Goal: Task Accomplishment & Management: Complete application form

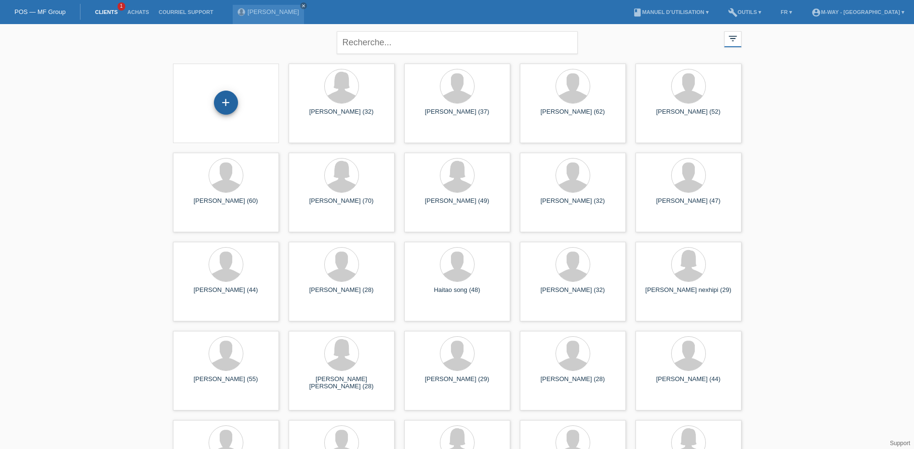
click at [229, 97] on div "+" at bounding box center [226, 103] width 24 height 24
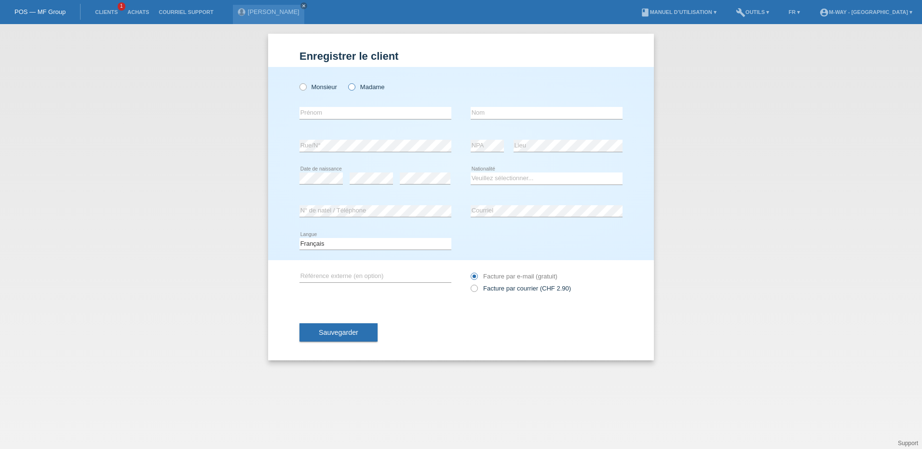
click at [347, 82] on icon at bounding box center [347, 82] width 0 height 0
click at [353, 87] on input "Madame" at bounding box center [351, 86] width 6 height 6
radio input "true"
click at [332, 114] on input "text" at bounding box center [375, 113] width 152 height 12
type input "Gene"
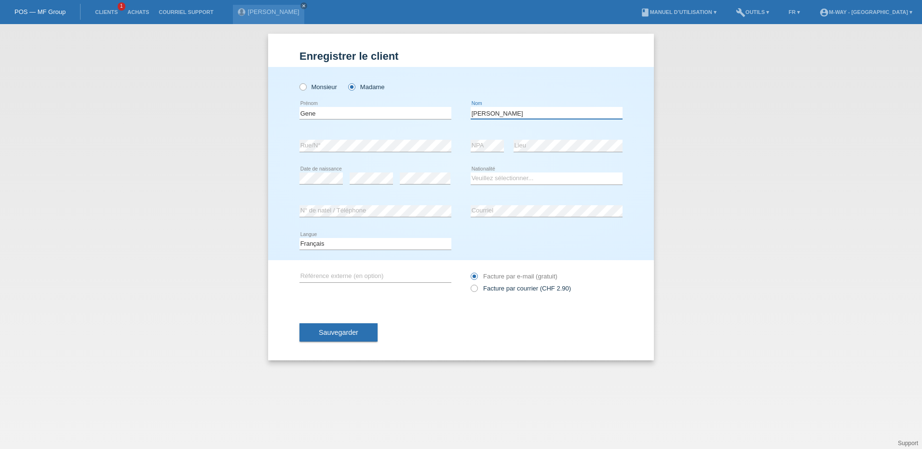
type input "[PERSON_NAME]"
click at [498, 180] on select "Veuillez sélectionner... Suisse Allemagne Autriche Liechtenstein ------------ A…" at bounding box center [547, 179] width 152 height 12
select select "IE"
click at [471, 173] on select "Veuillez sélectionner... Suisse Allemagne Autriche Liechtenstein ------------ A…" at bounding box center [547, 179] width 152 height 12
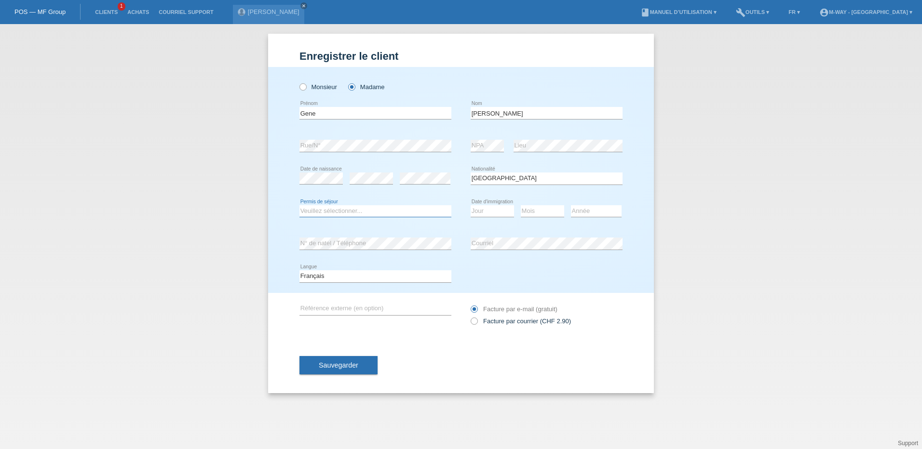
click at [320, 209] on select "Veuillez sélectionner... C B B - Statut de réfugié Autre" at bounding box center [375, 211] width 152 height 12
select select "C"
click at [299, 205] on select "Veuillez sélectionner... C B B - Statut de réfugié Autre" at bounding box center [375, 211] width 152 height 12
click at [484, 210] on select "Jour 01 02 03 04 05 06 07 08 09 10 11" at bounding box center [492, 211] width 43 height 12
select select "22"
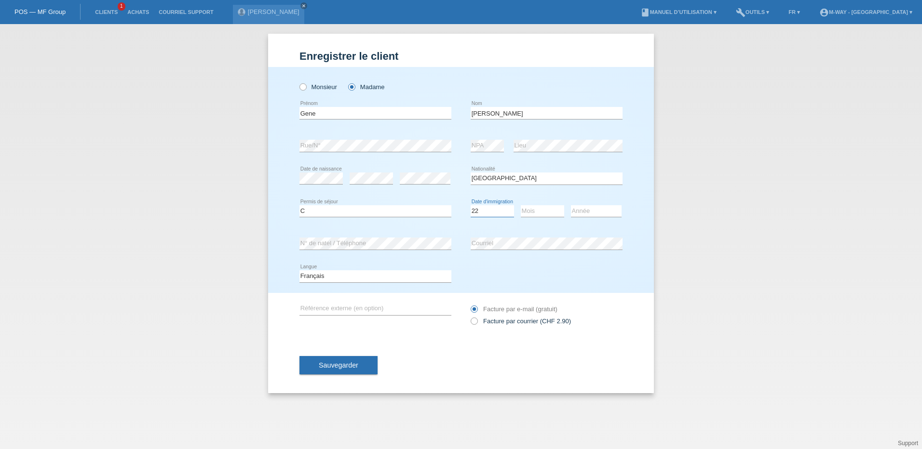
click at [471, 205] on select "Jour 01 02 03 04 05 06 07 08 09 10 11" at bounding box center [492, 211] width 43 height 12
click at [538, 210] on select "Mois 01 02 03 04 05 06 07 08 09 10 11" at bounding box center [542, 211] width 43 height 12
select select "11"
click at [521, 205] on select "Mois 01 02 03 04 05 06 07 08 09 10 11" at bounding box center [542, 211] width 43 height 12
click at [589, 207] on select "Année 2025 2024 2023 2022 2021 2020 2019 2018 2017 2016 2015 2014 2013 2012 201…" at bounding box center [596, 211] width 51 height 12
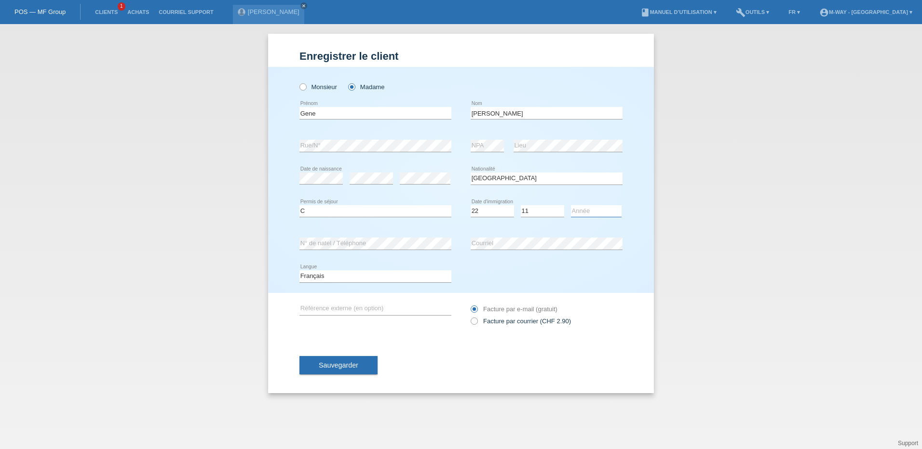
select select "1999"
click at [571, 205] on select "Année 2025 2024 2023 2022 2021 2020 2019 2018 2017 2016 2015 2014 2013 2012 201…" at bounding box center [596, 211] width 51 height 12
click at [333, 368] on span "Sauvegarder" at bounding box center [339, 366] width 40 height 8
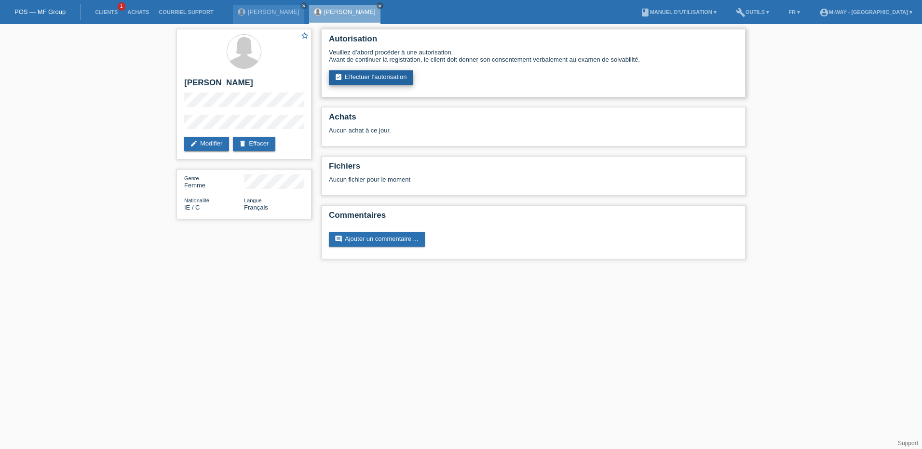
click at [357, 82] on link "assignment_turned_in Effectuer l’autorisation" at bounding box center [371, 77] width 84 height 14
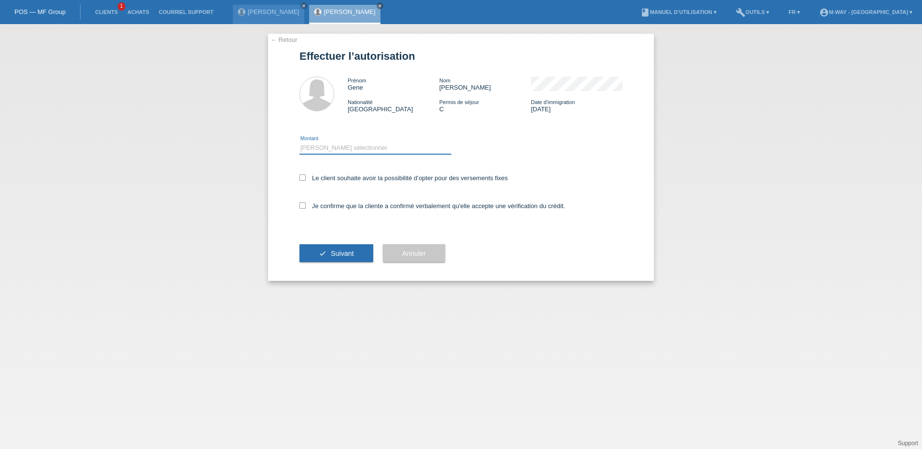
click at [343, 146] on select "Veuillez sélectionner CHF 1.00 - CHF 499.00 CHF 500.00 - CHF 1'999.00 CHF 2'000…" at bounding box center [375, 148] width 152 height 12
select select "3"
click at [299, 142] on select "Veuillez sélectionner CHF 1.00 - CHF 499.00 CHF 500.00 - CHF 1'999.00 CHF 2'000…" at bounding box center [375, 148] width 152 height 12
click at [314, 176] on label "Le client souhaite avoir la possibilité d’opter pour des versements fixes" at bounding box center [403, 178] width 208 height 7
click at [306, 176] on input "Le client souhaite avoir la possibilité d’opter pour des versements fixes" at bounding box center [302, 178] width 6 height 6
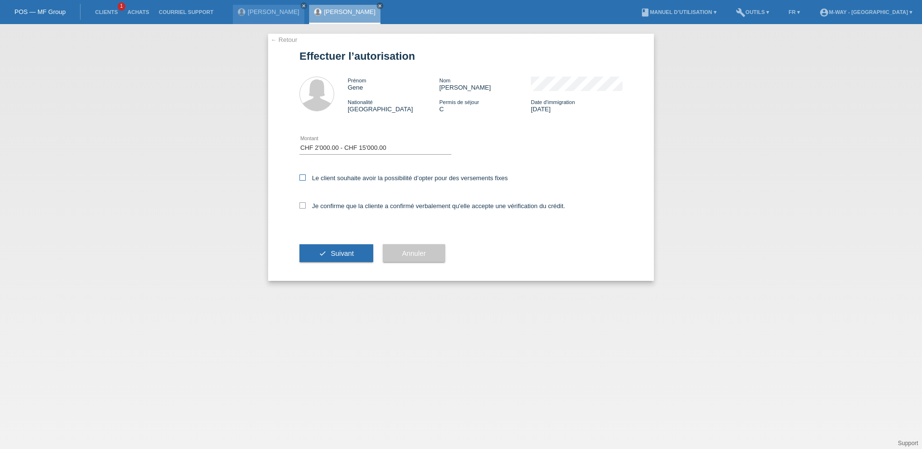
checkbox input "true"
click at [303, 201] on div "Je confirme que la cliente a confirmé verbalement qu'elle accepte une vérificat…" at bounding box center [460, 209] width 323 height 33
click at [300, 204] on icon at bounding box center [302, 205] width 6 height 6
click at [300, 204] on input "Je confirme que la cliente a confirmé verbalement qu'elle accepte une vérificat…" at bounding box center [302, 205] width 6 height 6
checkbox input "true"
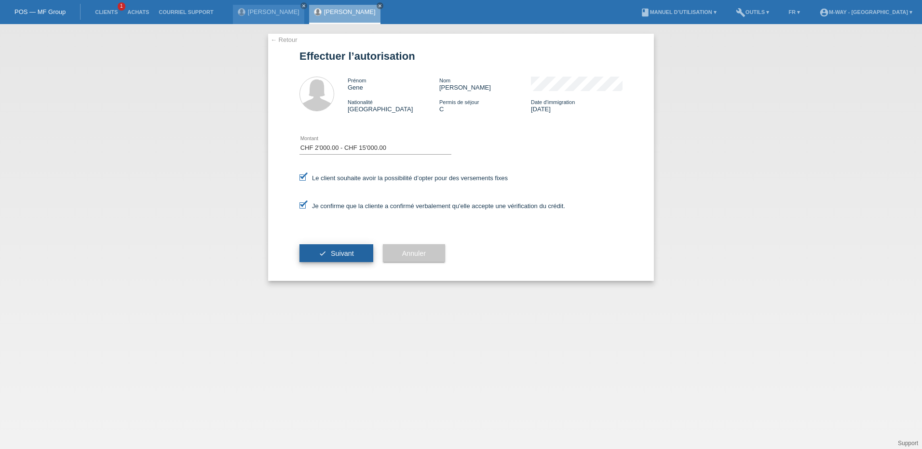
click at [326, 249] on button "check Suivant" at bounding box center [336, 253] width 74 height 18
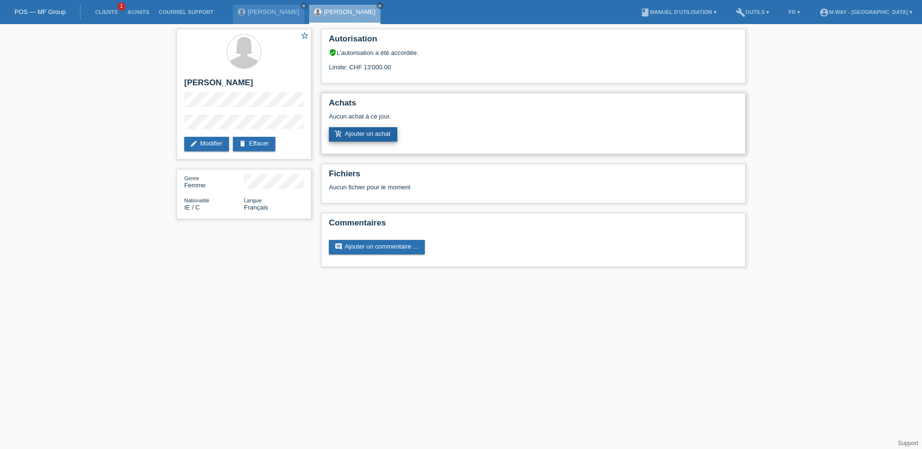
click at [366, 132] on link "add_shopping_cart Ajouter un achat" at bounding box center [363, 134] width 68 height 14
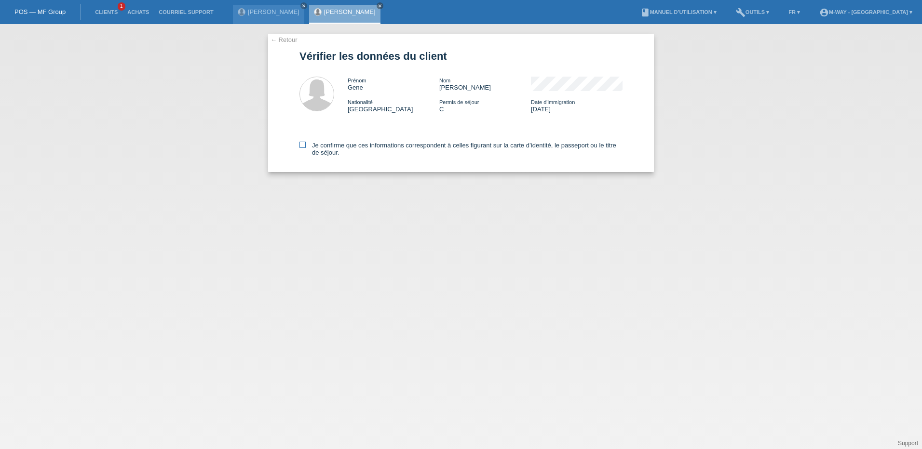
click at [305, 145] on icon at bounding box center [302, 145] width 6 height 6
click at [305, 145] on input "Je confirme que ces informations correspondent à celles figurant sur la carte d…" at bounding box center [302, 145] width 6 height 6
checkbox input "true"
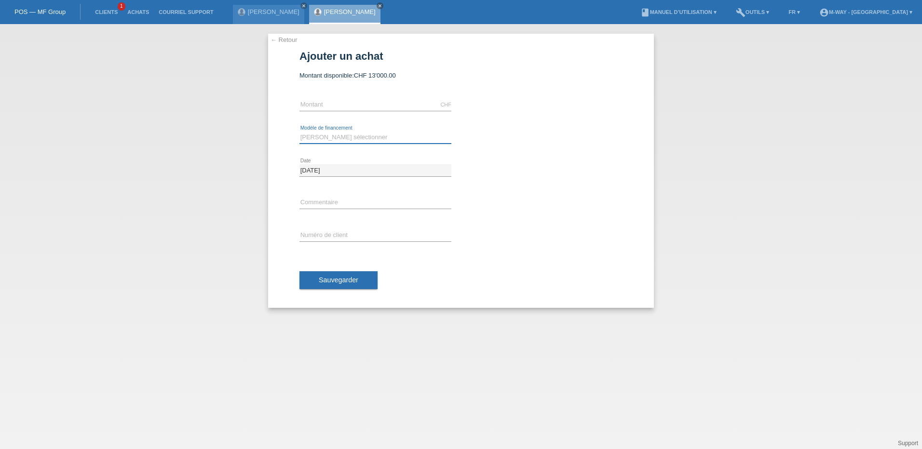
click at [321, 140] on select "[PERSON_NAME] sélectionner Taux fixes Achat sur facture avec paiement partiel" at bounding box center [375, 138] width 152 height 12
select select "77"
click at [299, 132] on select "[PERSON_NAME] sélectionner Taux fixes Achat sur facture avec paiement partiel" at bounding box center [375, 138] width 152 height 12
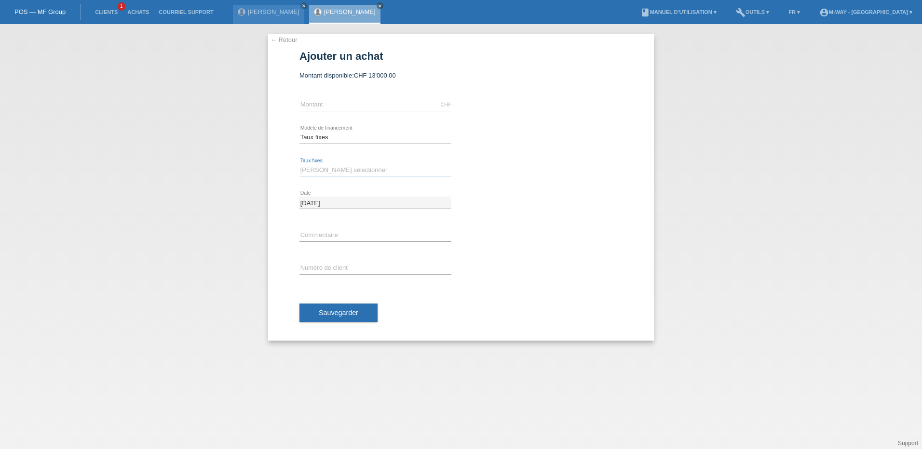
click at [323, 174] on select "[PERSON_NAME] sélectionner 4 versements 5 versements 6 versements 7 versements …" at bounding box center [375, 170] width 152 height 12
select select "202"
click at [299, 164] on select "[PERSON_NAME] sélectionner 4 versements 5 versements 6 versements 7 versements …" at bounding box center [375, 170] width 152 height 12
click at [319, 104] on input "text" at bounding box center [375, 105] width 152 height 12
type input "2393.35"
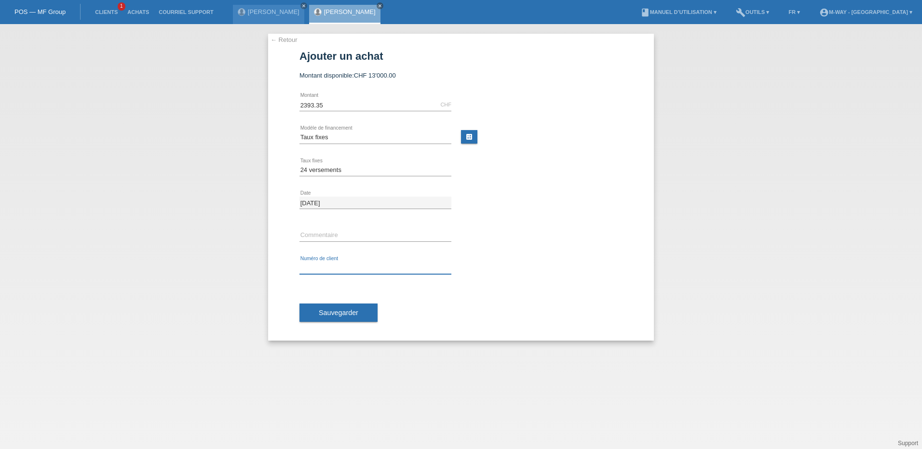
click at [312, 264] on input "text" at bounding box center [375, 268] width 152 height 12
type input "k035319"
click at [338, 313] on span "Sauvegarder" at bounding box center [339, 313] width 40 height 8
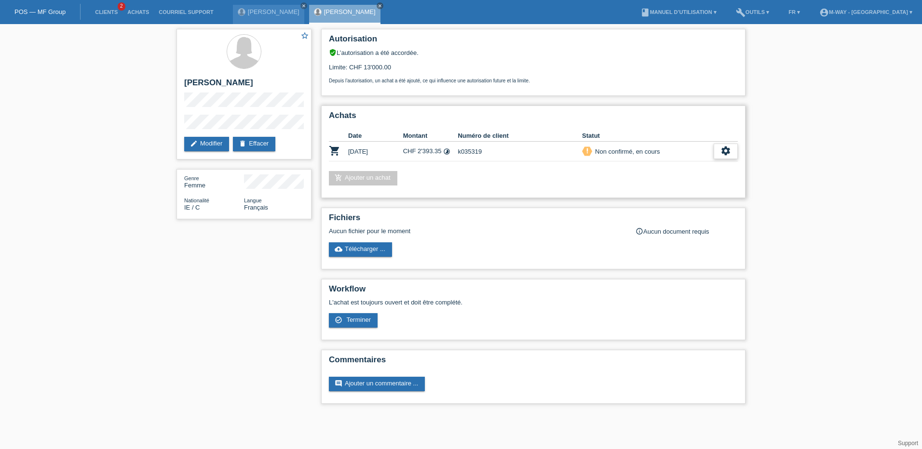
click at [724, 155] on icon "settings" at bounding box center [725, 151] width 11 height 11
click at [650, 195] on span "Terminer" at bounding box center [658, 195] width 27 height 12
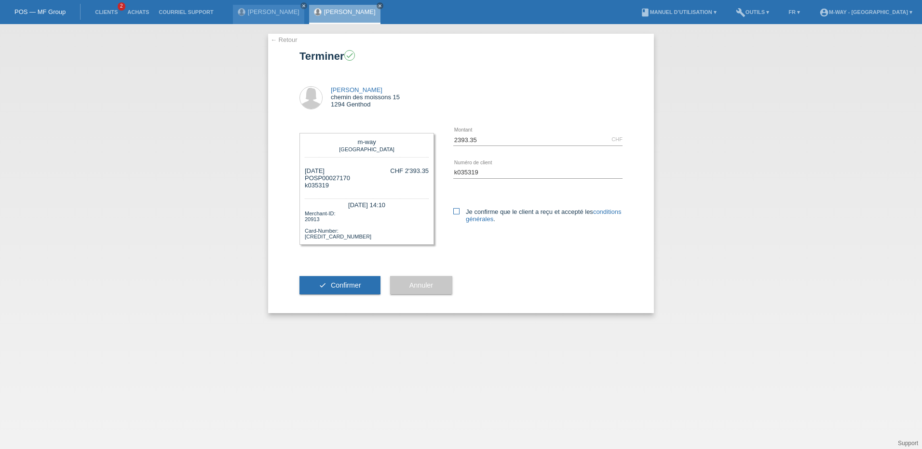
click at [457, 210] on icon at bounding box center [456, 211] width 6 height 6
click at [457, 210] on input "Je confirme que le client a reçu et accepté les conditions générales ." at bounding box center [456, 211] width 6 height 6
checkbox input "true"
click at [356, 285] on span "Confirmer" at bounding box center [346, 286] width 30 height 8
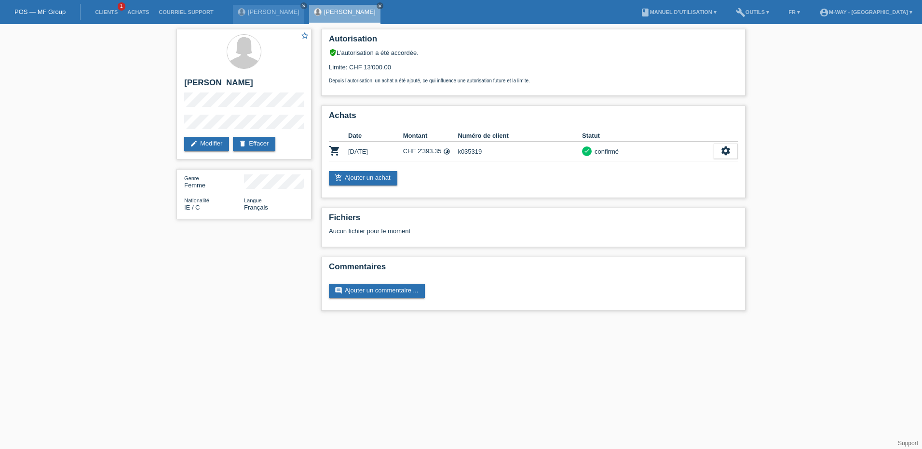
click at [54, 10] on link "POS — MF Group" at bounding box center [39, 11] width 51 height 7
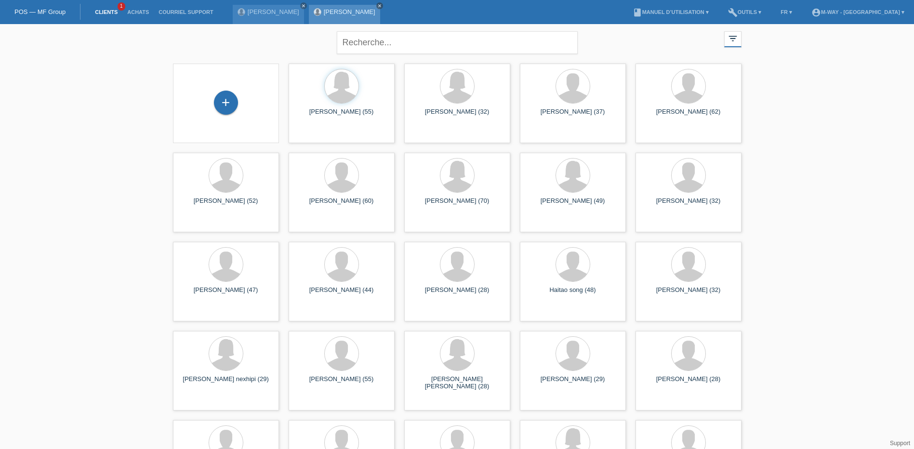
click at [377, 4] on icon "close" at bounding box center [379, 5] width 5 height 5
click at [301, 5] on icon "close" at bounding box center [303, 5] width 5 height 5
click at [224, 99] on div "+" at bounding box center [226, 103] width 24 height 24
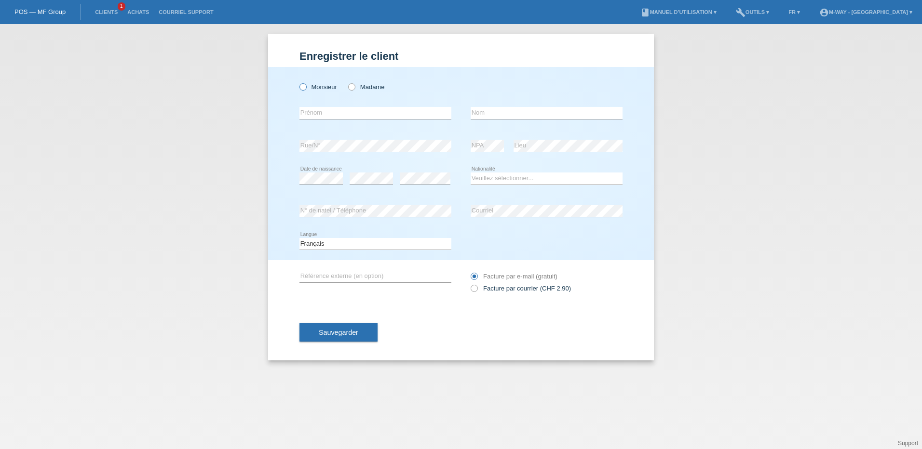
click at [298, 82] on icon at bounding box center [298, 82] width 0 height 0
click at [302, 87] on input "Monsieur" at bounding box center [302, 86] width 6 height 6
radio input "true"
click at [311, 111] on input "text" at bounding box center [375, 113] width 152 height 12
type input "[PERSON_NAME]"
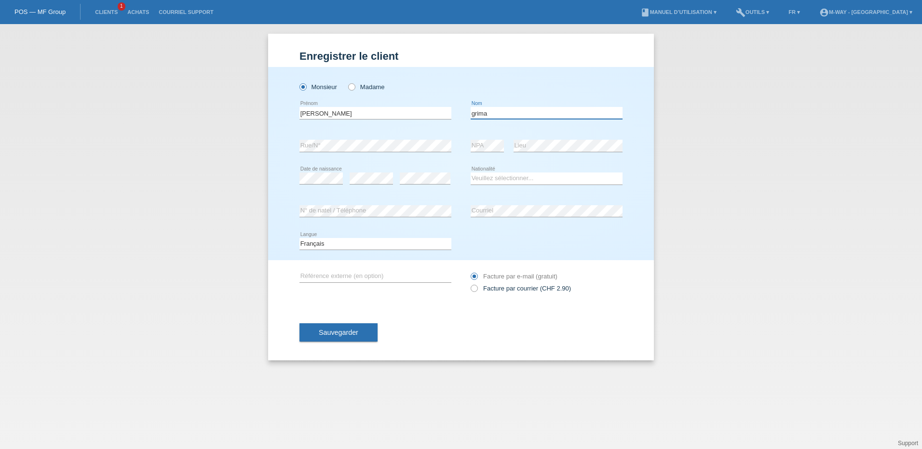
type input "grima"
click at [374, 184] on icon at bounding box center [371, 184] width 43 height 0
click at [491, 180] on select "Veuillez sélectionner... Suisse Allemagne Autriche Liechtenstein ------------ A…" at bounding box center [547, 179] width 152 height 12
select select "MT"
click at [471, 173] on select "Veuillez sélectionner... Suisse Allemagne Autriche Liechtenstein ------------ A…" at bounding box center [547, 179] width 152 height 12
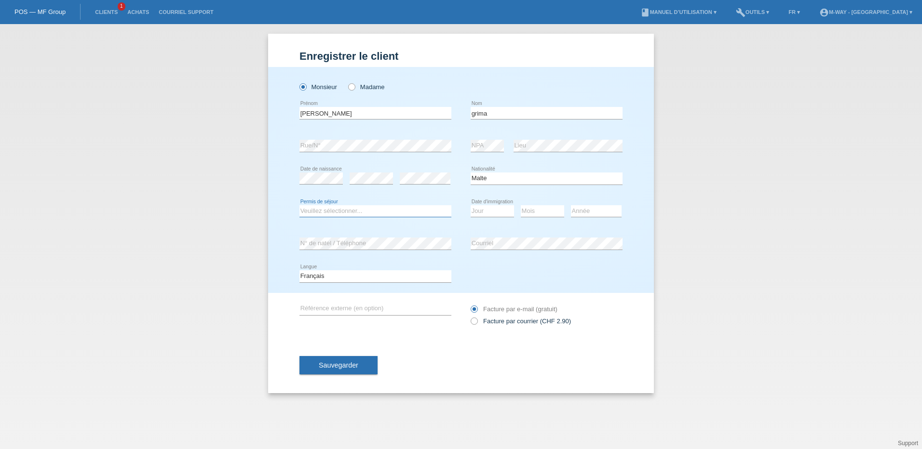
click at [311, 212] on select "Veuillez sélectionner... C B B - Statut de réfugié Autre" at bounding box center [375, 211] width 152 height 12
select select "B"
click at [299, 205] on select "Veuillez sélectionner... C B B - Statut de réfugié Autre" at bounding box center [375, 211] width 152 height 12
click at [494, 214] on select "Jour 01 02 03 04 05 06 07 08 09 10 11" at bounding box center [492, 211] width 43 height 12
select select "23"
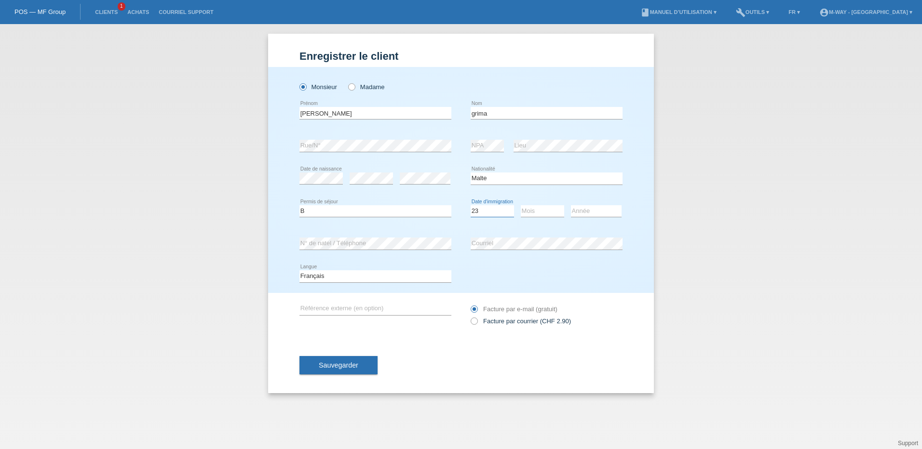
click at [471, 205] on select "Jour 01 02 03 04 05 06 07 08 09 10 11" at bounding box center [492, 211] width 43 height 12
click at [533, 211] on select "Mois 01 02 03 04 05 06 07 08 09 10 11" at bounding box center [542, 211] width 43 height 12
select select "04"
click at [521, 205] on select "Mois 01 02 03 04 05 06 07 08 09 10 11" at bounding box center [542, 211] width 43 height 12
click at [582, 211] on select "Année 2025 2024 2023 2022 2021 2020 2019 2018 2017 2016 2015 2014 2013 2012 201…" at bounding box center [596, 211] width 51 height 12
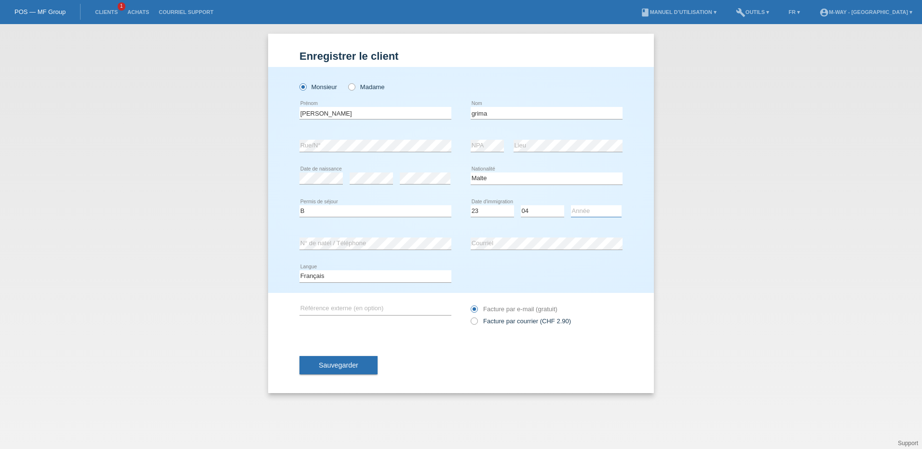
select select "2019"
click at [571, 205] on select "Année 2025 2024 2023 2022 2021 2020 2019 2018 2017 2016 2015 2014 2013 2012 201…" at bounding box center [596, 211] width 51 height 12
click at [332, 363] on span "Sauvegarder" at bounding box center [339, 366] width 40 height 8
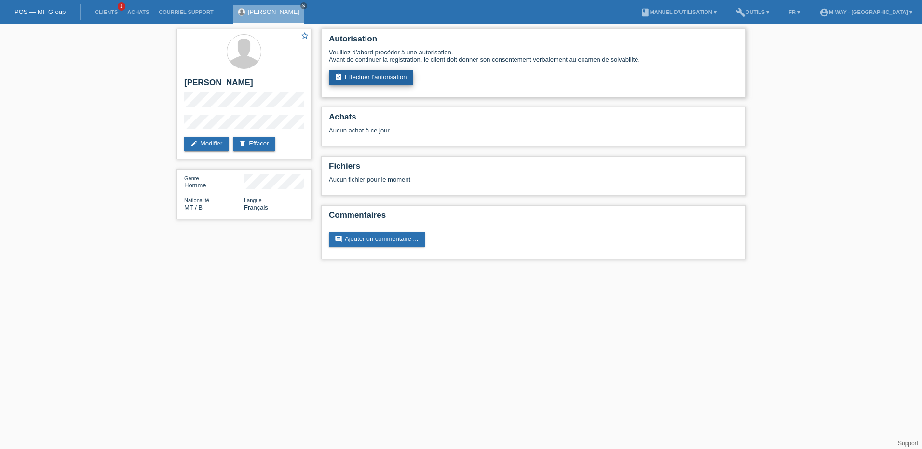
click at [367, 75] on link "assignment_turned_in Effectuer l’autorisation" at bounding box center [371, 77] width 84 height 14
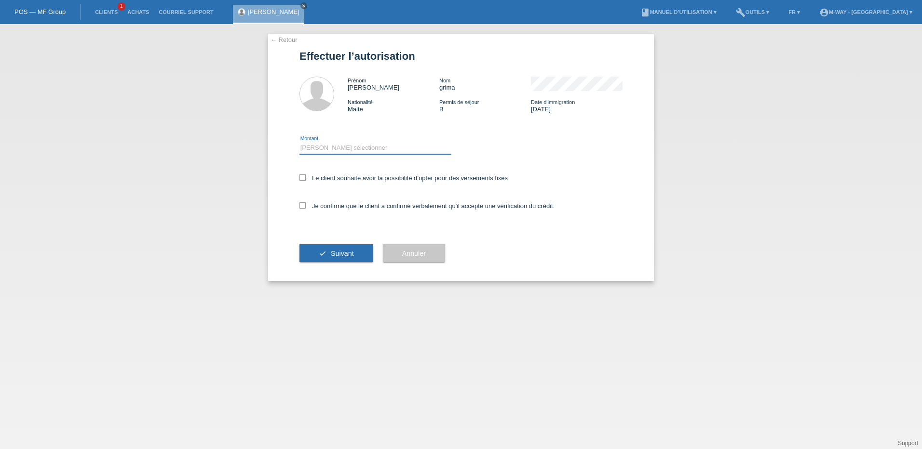
click at [327, 149] on select "Veuillez sélectionner CHF 1.00 - CHF 499.00 CHF 500.00 - CHF 1'999.00 CHF 2'000…" at bounding box center [375, 148] width 152 height 12
select select "2"
click at [299, 142] on select "Veuillez sélectionner CHF 1.00 - CHF 499.00 CHF 500.00 - CHF 1'999.00 CHF 2'000…" at bounding box center [375, 148] width 152 height 12
click at [304, 179] on icon at bounding box center [302, 178] width 6 height 6
click at [304, 179] on input "Le client souhaite avoir la possibilité d’opter pour des versements fixes" at bounding box center [302, 178] width 6 height 6
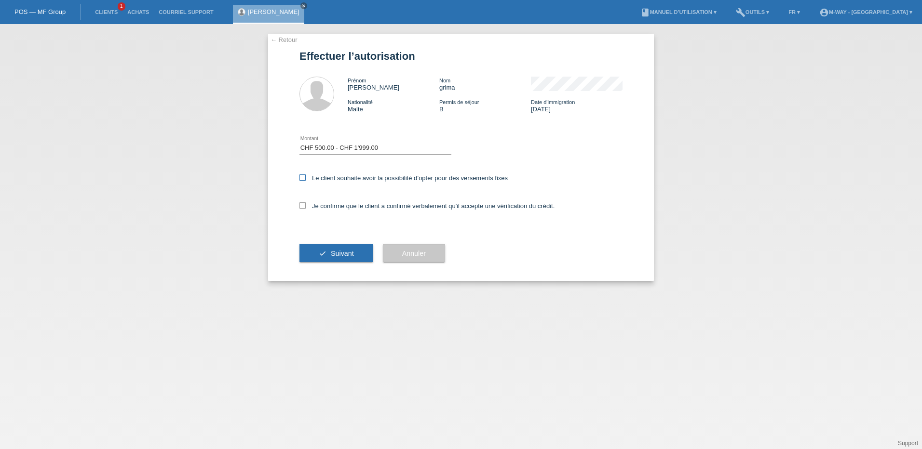
checkbox input "true"
click at [302, 204] on icon at bounding box center [302, 205] width 6 height 6
click at [302, 204] on input "Je confirme que le client a confirmé verbalement qu'il accepte une vérification…" at bounding box center [302, 205] width 6 height 6
checkbox input "true"
click at [322, 255] on icon "check" at bounding box center [323, 254] width 8 height 8
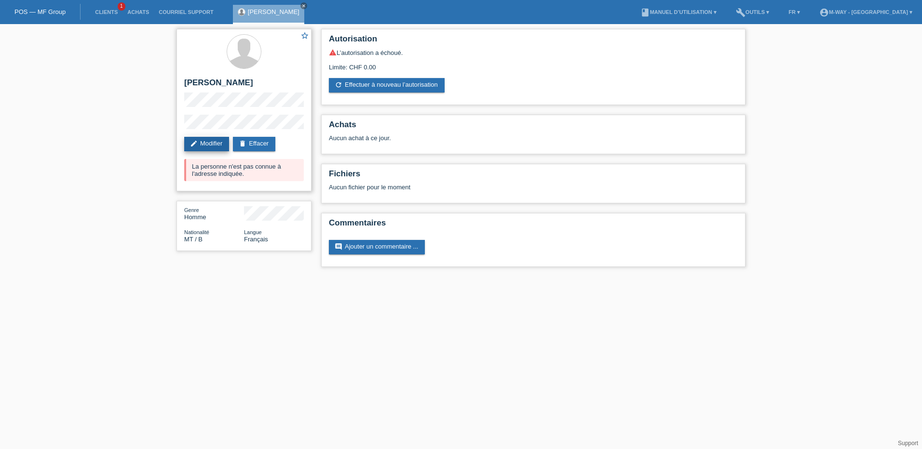
click at [213, 143] on link "edit Modifier" at bounding box center [206, 144] width 45 height 14
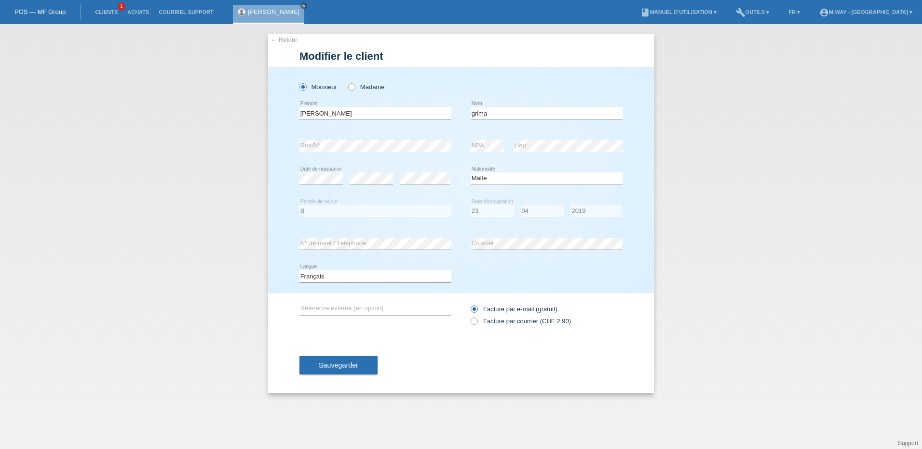
select select "MT"
select select "B"
select select "23"
select select "04"
select select "2019"
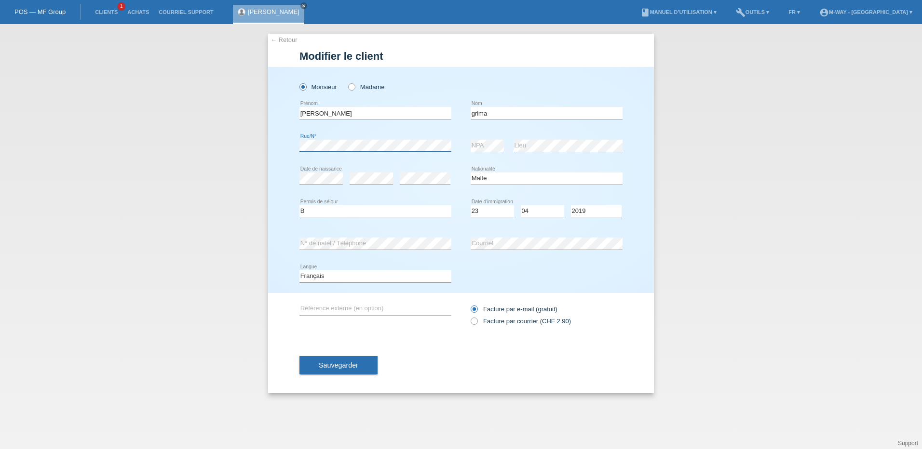
click at [257, 147] on div "← Retour Modifier le client Monsieur Madame christopher error C" at bounding box center [461, 236] width 922 height 425
click at [340, 362] on span "Sauvegarder" at bounding box center [339, 366] width 40 height 8
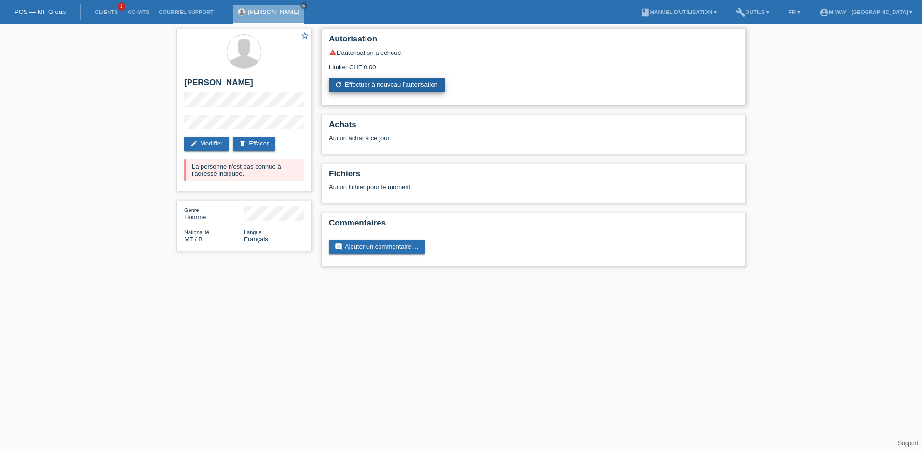
click at [368, 81] on link "refresh Effectuer à nouveau l’autorisation" at bounding box center [387, 85] width 116 height 14
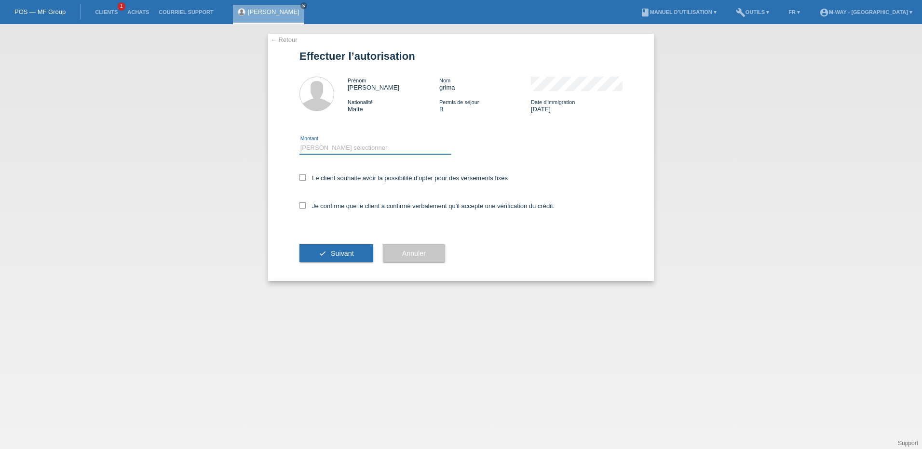
click at [322, 146] on select "Veuillez sélectionner CHF 1.00 - CHF 499.00 CHF 500.00 - CHF 1'999.00 CHF 2'000…" at bounding box center [375, 148] width 152 height 12
click at [299, 142] on select "Veuillez sélectionner CHF 1.00 - CHF 499.00 CHF 500.00 - CHF 1'999.00 CHF 2'000…" at bounding box center [375, 148] width 152 height 12
click at [331, 146] on select "Veuillez sélectionner CHF 1.00 - CHF 499.00 CHF 500.00 - CHF 1'999.00 CHF 2'000…" at bounding box center [375, 148] width 152 height 12
select select "2"
click at [299, 142] on select "Veuillez sélectionner CHF 1.00 - CHF 499.00 CHF 500.00 - CHF 1'999.00 CHF 2'000…" at bounding box center [375, 148] width 152 height 12
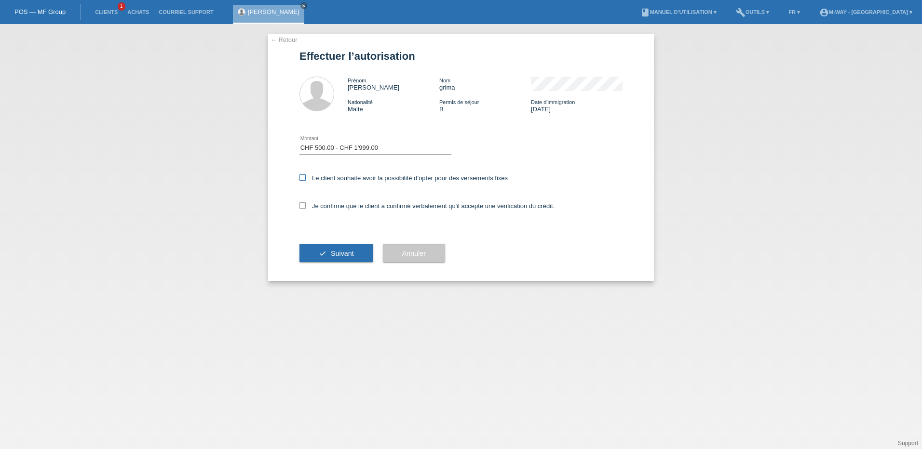
click at [303, 179] on icon at bounding box center [302, 178] width 6 height 6
click at [303, 179] on input "Le client souhaite avoir la possibilité d’opter pour des versements fixes" at bounding box center [302, 178] width 6 height 6
checkbox input "true"
click at [305, 205] on icon at bounding box center [302, 205] width 6 height 6
click at [305, 205] on input "Je confirme que le client a confirmé verbalement qu'il accepte une vérification…" at bounding box center [302, 205] width 6 height 6
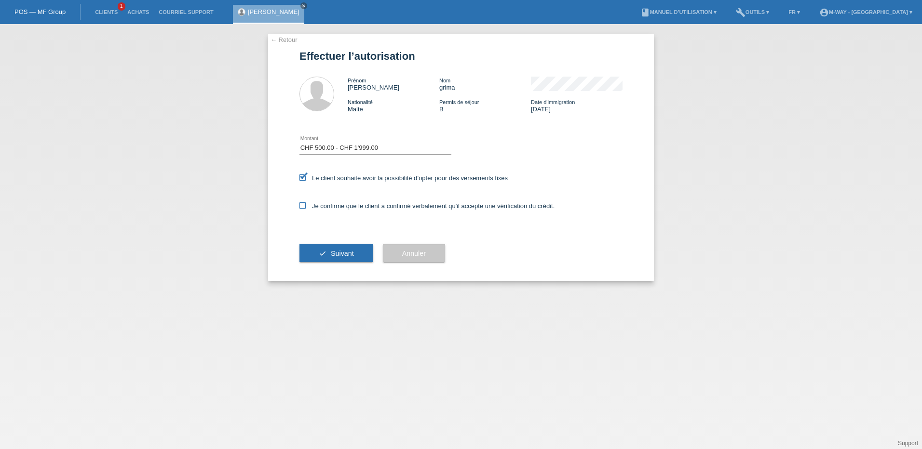
checkbox input "true"
click at [331, 254] on button "check Suivant" at bounding box center [336, 253] width 74 height 18
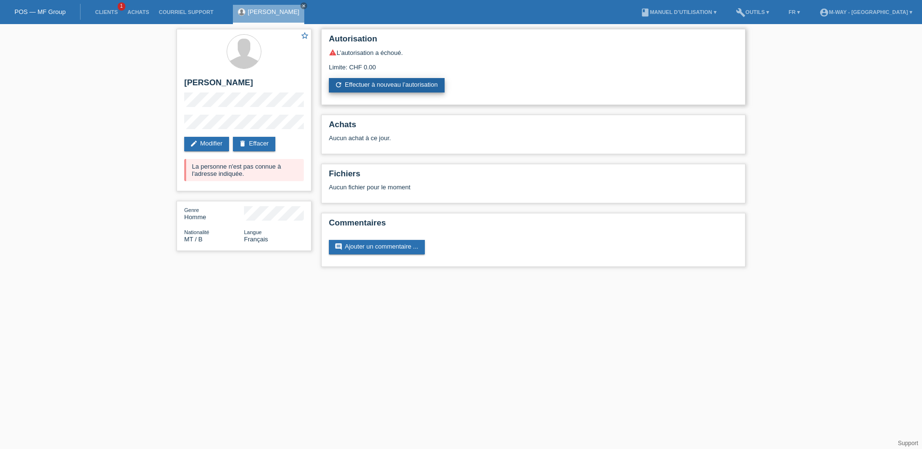
click at [389, 79] on link "refresh Effectuer à nouveau l’autorisation" at bounding box center [387, 85] width 116 height 14
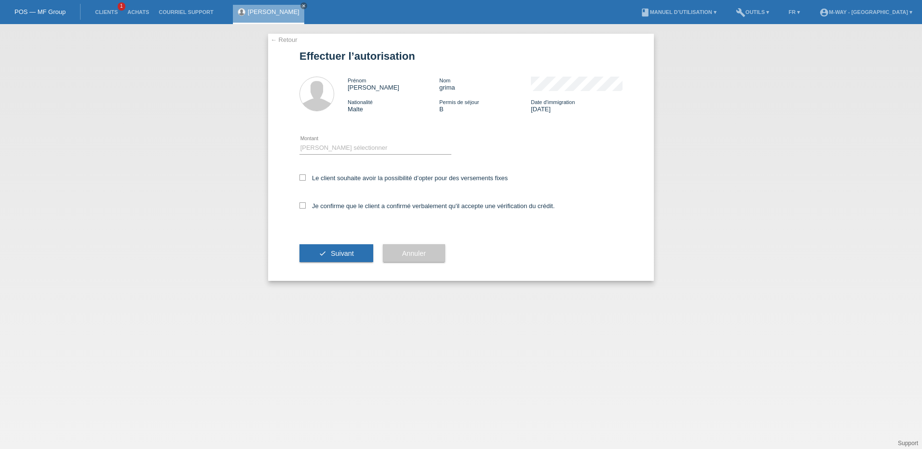
click at [282, 38] on link "← Retour" at bounding box center [283, 39] width 27 height 7
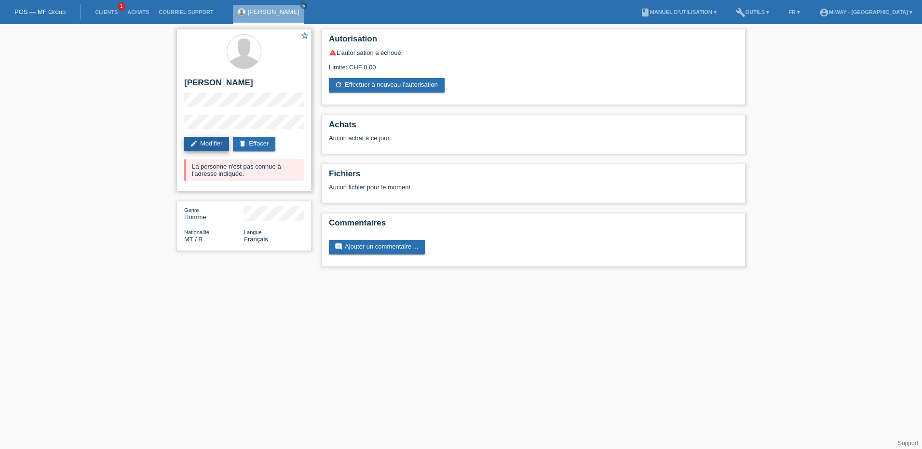
click at [214, 141] on link "edit Modifier" at bounding box center [206, 144] width 45 height 14
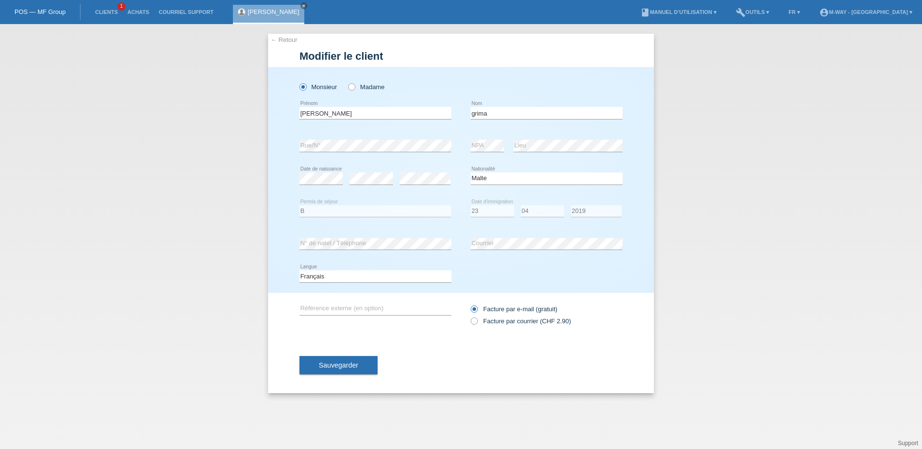
select select "MT"
select select "B"
select select "23"
select select "04"
select select "2019"
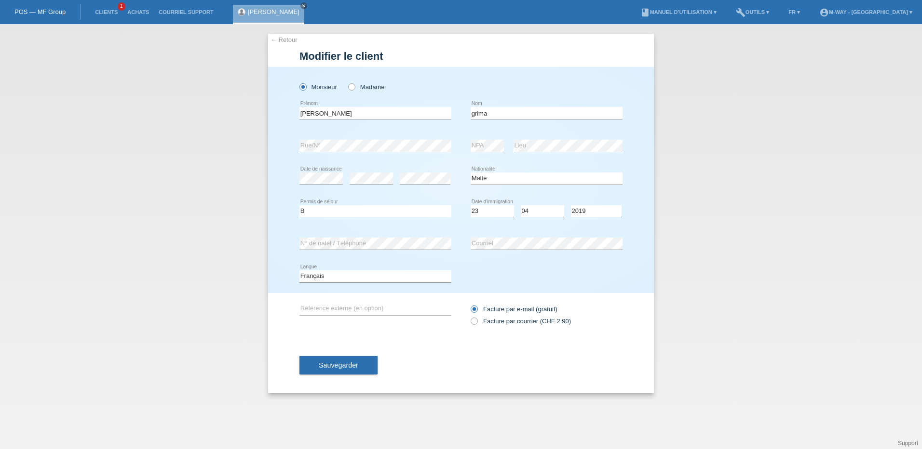
click at [162, 148] on div "← Retour Modifier le client Monsieur Madame christopher error C" at bounding box center [461, 236] width 922 height 425
click at [347, 82] on icon at bounding box center [347, 82] width 0 height 0
click at [351, 87] on input "Madame" at bounding box center [351, 86] width 6 height 6
radio input "true"
click at [167, 107] on div "← Retour Modifier le client Monsieur Madame christopher error C" at bounding box center [461, 236] width 922 height 425
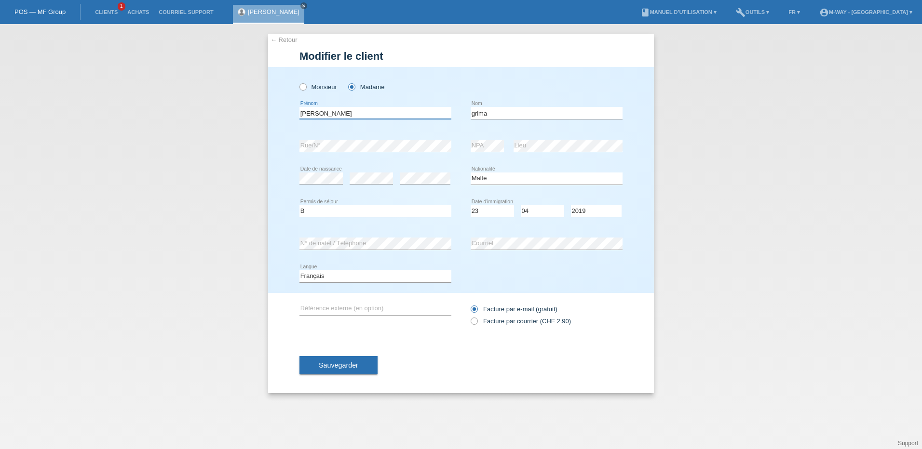
type input "mateja"
type input "prosek grima"
click at [485, 213] on select "Jour 01 02 03 04 05 06 07 08 09 10 11" at bounding box center [492, 211] width 43 height 12
click at [471, 205] on select "Jour 01 02 03 04 05 06 07 08 09 10 11" at bounding box center [492, 211] width 43 height 12
drag, startPoint x: 482, startPoint y: 212, endPoint x: 482, endPoint y: 216, distance: 4.8
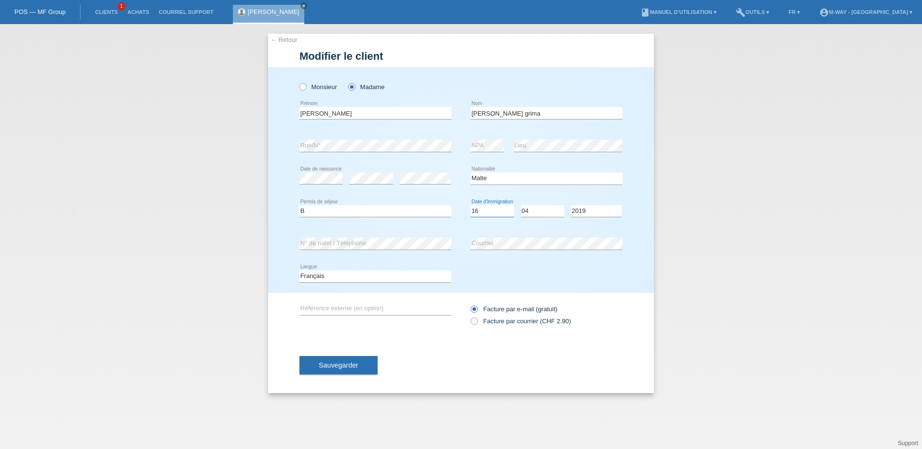
click at [482, 212] on select "Jour 01 02 03 04 05 06 07 08 09 10 11" at bounding box center [492, 211] width 43 height 12
select select "17"
click at [471, 205] on select "Jour 01 02 03 04 05 06 07 08 09 10 11" at bounding box center [492, 211] width 43 height 12
click at [538, 215] on select "Mois 01 02 03 04 05 06 07 08 09 10 11" at bounding box center [542, 211] width 43 height 12
select select "08"
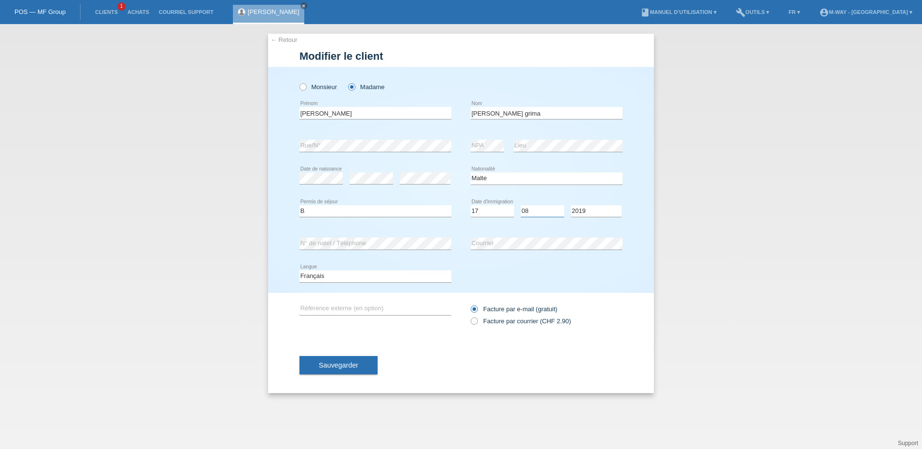
click at [521, 205] on select "Mois 01 02 03 04 05 06 07 08 09 10 11" at bounding box center [542, 211] width 43 height 12
click at [582, 209] on select "Année 2025 2024 2023 2022 2021 2020 2019 2018 2017 2016 2015 2014 2013 2012 201…" at bounding box center [596, 211] width 51 height 12
click at [571, 205] on select "Année 2025 2024 2023 2022 2021 2020 2019 2018 2017 2016 2015 2014 2013 2012 201…" at bounding box center [596, 211] width 51 height 12
click at [347, 364] on span "Sauvegarder" at bounding box center [339, 366] width 40 height 8
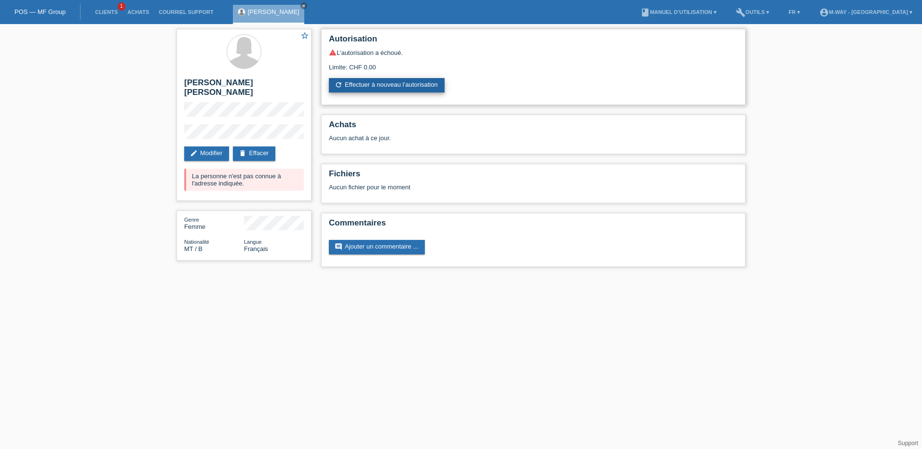
click at [363, 87] on link "refresh Effectuer à nouveau l’autorisation" at bounding box center [387, 85] width 116 height 14
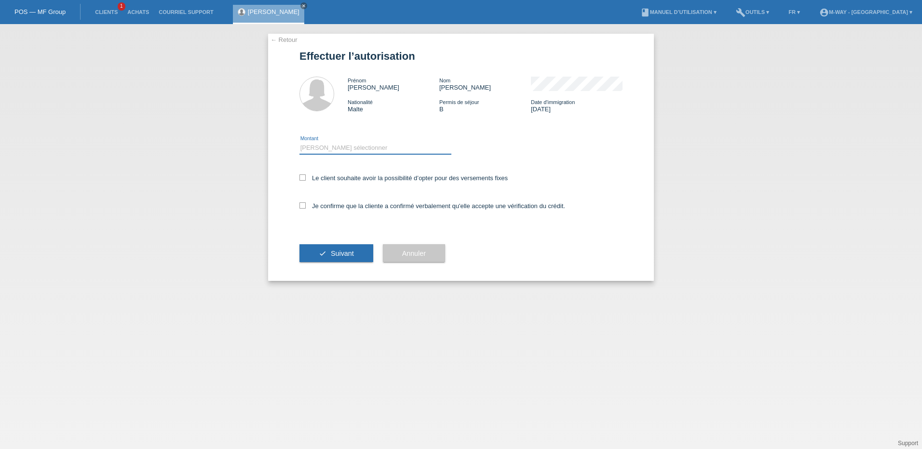
click at [328, 148] on select "Veuillez sélectionner CHF 1.00 - CHF 499.00 CHF 500.00 - CHF 1'999.00 CHF 2'000…" at bounding box center [375, 148] width 152 height 12
select select "2"
click at [299, 142] on select "Veuillez sélectionner CHF 1.00 - CHF 499.00 CHF 500.00 - CHF 1'999.00 CHF 2'000…" at bounding box center [375, 148] width 152 height 12
click at [303, 180] on icon at bounding box center [302, 178] width 6 height 6
click at [303, 180] on input "Le client souhaite avoir la possibilité d’opter pour des versements fixes" at bounding box center [302, 178] width 6 height 6
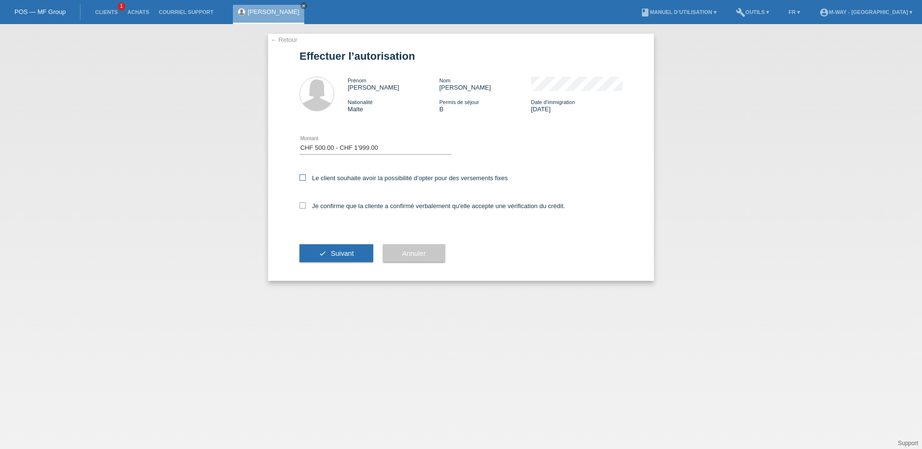
checkbox input "true"
click at [301, 205] on icon at bounding box center [302, 205] width 6 height 6
click at [301, 205] on input "Je confirme que la cliente a confirmé verbalement qu'elle accepte une vérificat…" at bounding box center [302, 205] width 6 height 6
checkbox input "true"
click at [336, 250] on span "Suivant" at bounding box center [342, 254] width 23 height 8
